Goal: Transaction & Acquisition: Purchase product/service

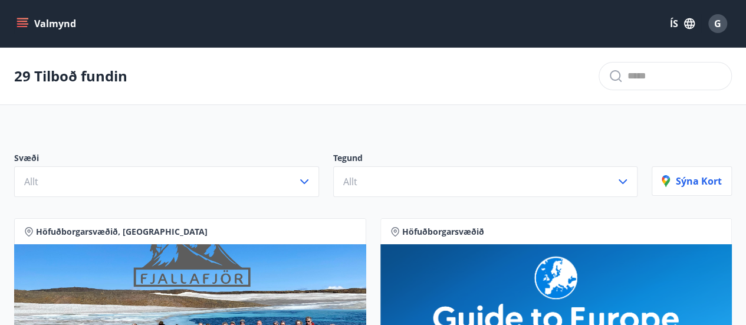
click at [51, 20] on button "Valmynd" at bounding box center [47, 23] width 67 height 21
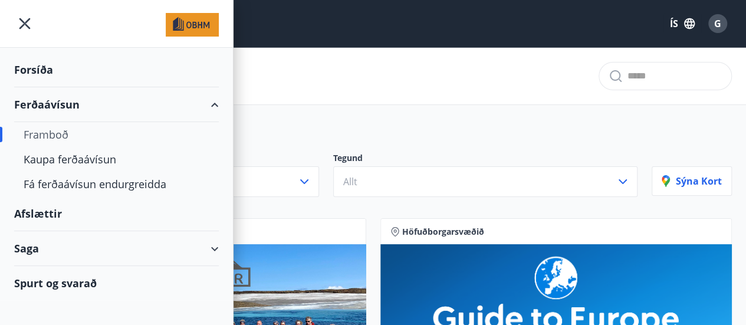
click at [44, 134] on div "Framboð" at bounding box center [117, 134] width 186 height 25
click at [54, 133] on div "Framboð" at bounding box center [117, 134] width 186 height 25
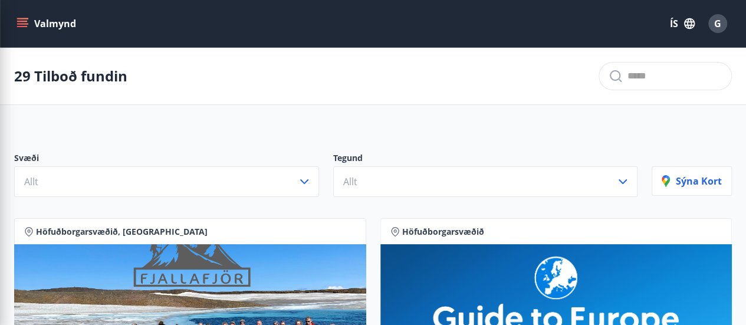
click at [488, 148] on div "Svæði Allt Tegund Allt [PERSON_NAME]" at bounding box center [373, 170] width 746 height 83
click at [24, 23] on icon "menu" at bounding box center [23, 23] width 13 height 1
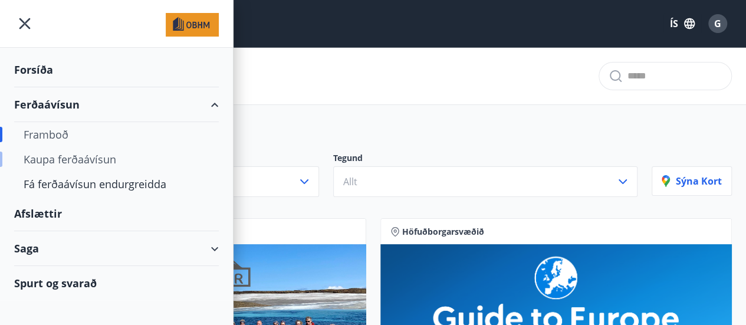
click at [48, 157] on div "Kaupa ferðaávísun" at bounding box center [117, 159] width 186 height 25
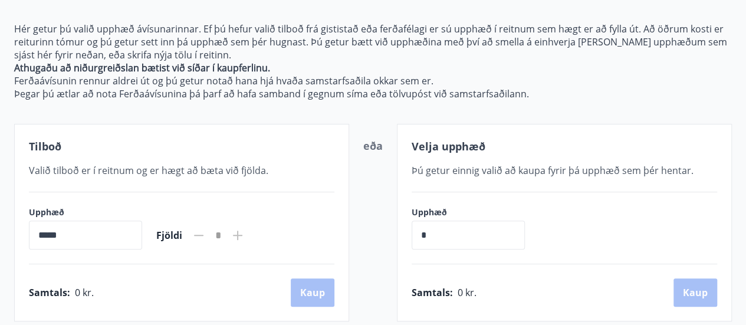
scroll to position [125, 0]
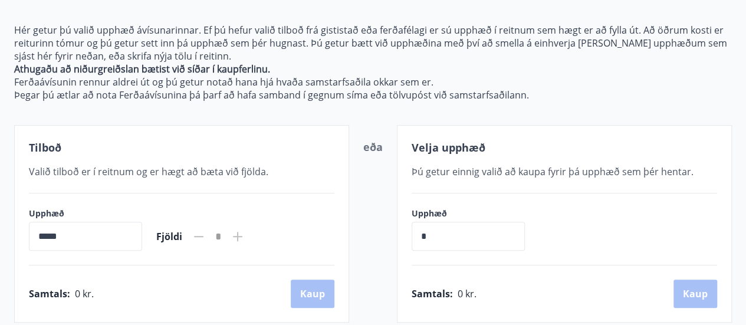
click at [136, 232] on input "*****" at bounding box center [85, 236] width 113 height 29
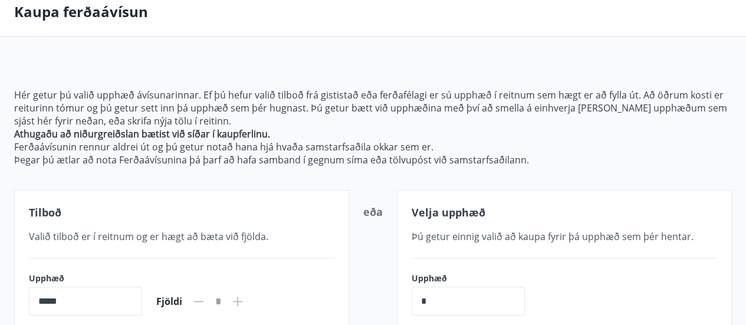
scroll to position [0, 0]
